Goal: Communication & Community: Ask a question

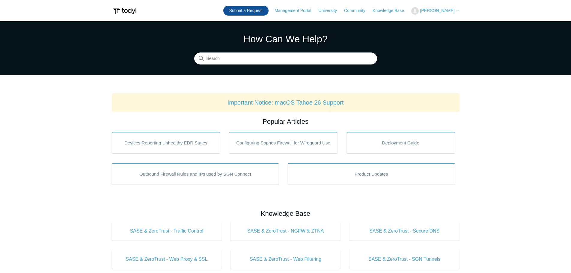
click at [238, 7] on link "Submit a Request" at bounding box center [245, 11] width 45 height 10
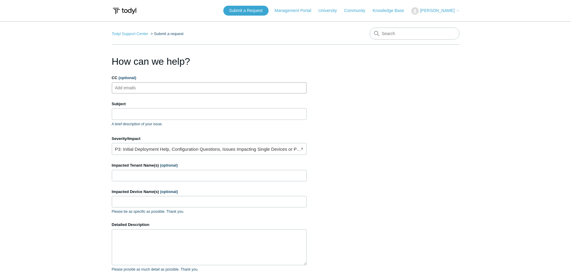
click at [211, 92] on ul "Add emails" at bounding box center [209, 87] width 195 height 11
click at [191, 113] on input "Subject" at bounding box center [209, 113] width 195 height 11
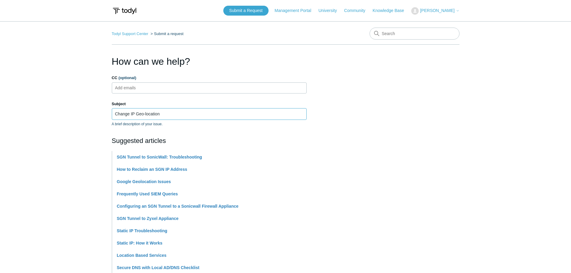
type input "Change IP Geo-location"
click at [87, 155] on main "Todyl Support Center Submit a request How can we help? CC (optional) Add emails…" at bounding box center [285, 248] width 571 height 455
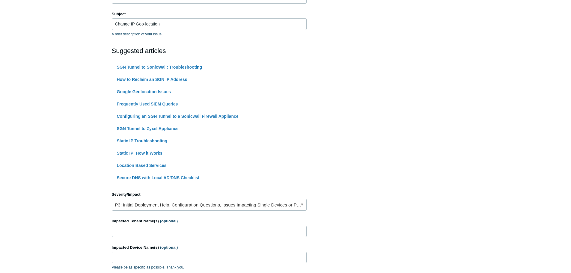
scroll to position [120, 0]
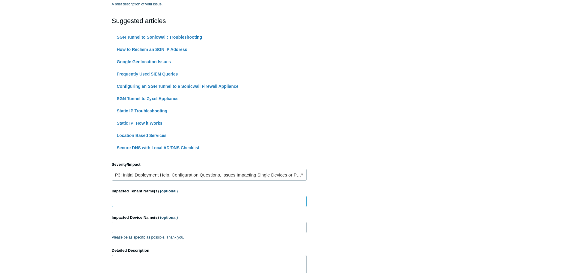
click at [159, 201] on input "Impacted Tenant Name(s) (optional)" at bounding box center [209, 201] width 195 height 11
type input "[PERSON_NAME] Resource Group"
click at [218, 262] on textarea "Is there a way to change a devices Geo-IP location" at bounding box center [209, 273] width 195 height 36
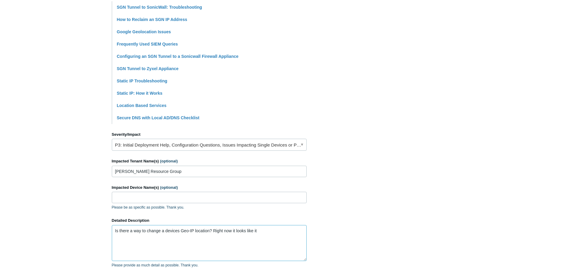
scroll to position [210, 0]
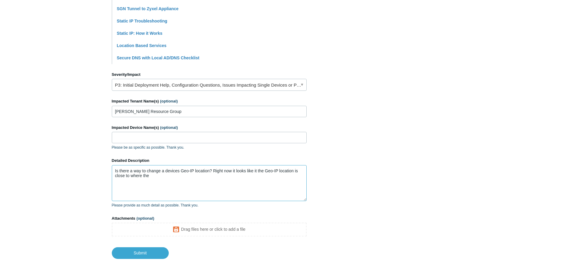
click at [201, 178] on textarea "Is there a way to change a devices Geo-IP location? Right now it looks like it …" at bounding box center [209, 183] width 195 height 36
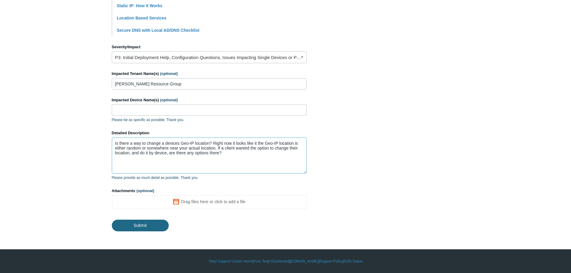
type textarea "Is there a way to change a devices Geo-IP location? Right now it looks like it …"
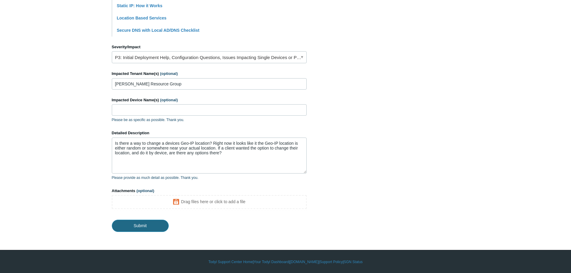
click at [150, 226] on input "Submit" at bounding box center [140, 226] width 57 height 12
